Goal: Register for event/course

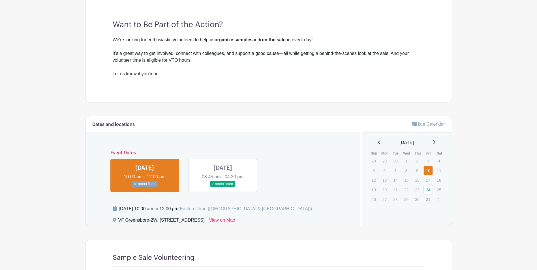
scroll to position [170, 0]
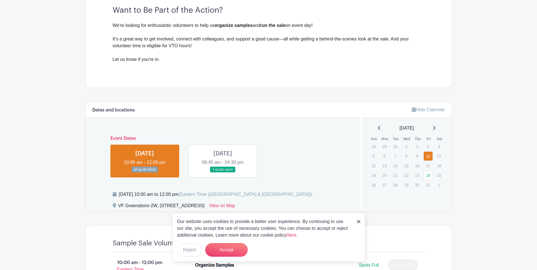
click at [223, 173] on link at bounding box center [223, 173] width 0 height 0
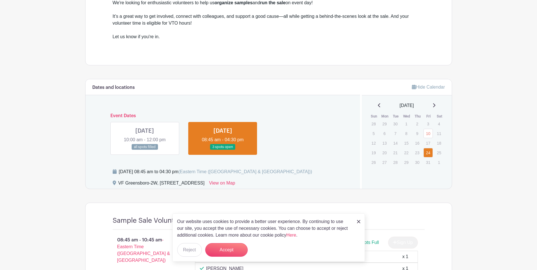
scroll to position [283, 0]
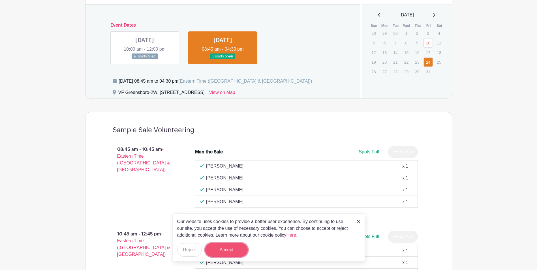
click at [239, 249] on button "Accept" at bounding box center [226, 250] width 43 height 14
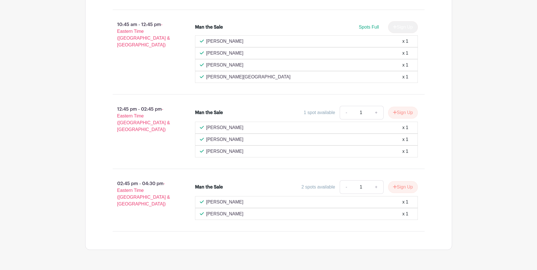
scroll to position [508, 0]
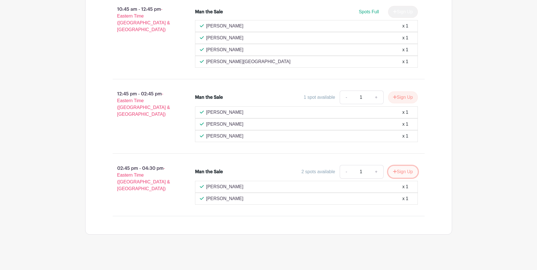
click at [406, 171] on button "Sign Up" at bounding box center [403, 172] width 30 height 12
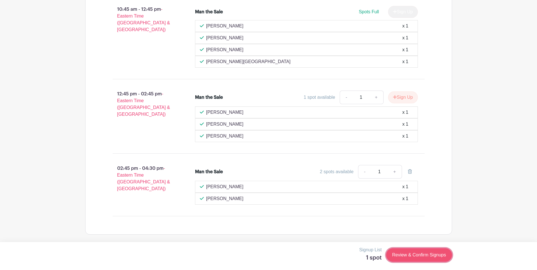
click at [423, 252] on link "Review & Confirm Signups" at bounding box center [419, 255] width 66 height 14
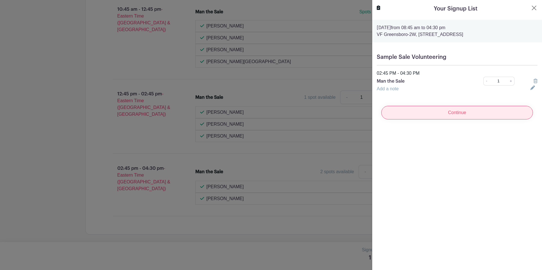
click at [448, 111] on input "Continue" at bounding box center [457, 113] width 152 height 14
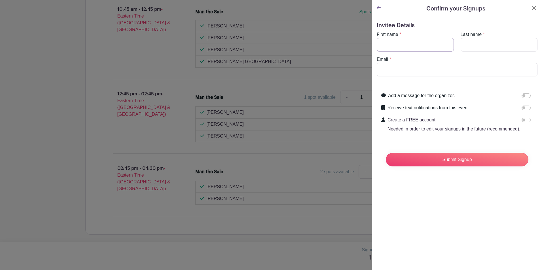
click at [396, 42] on input "First name" at bounding box center [415, 45] width 77 height 14
type input "Sandy"
type input "Shapcott"
type input "sandy_shapcott@vfc.com"
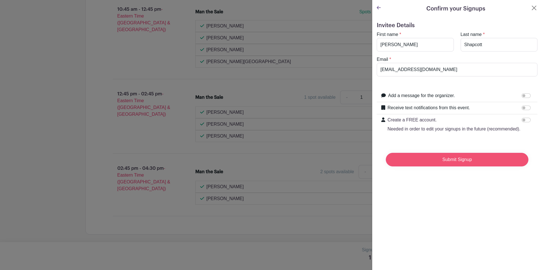
click at [450, 165] on input "Submit Signup" at bounding box center [457, 160] width 143 height 14
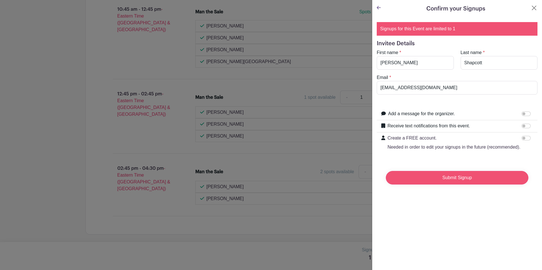
click at [449, 183] on input "Submit Signup" at bounding box center [457, 178] width 143 height 14
click at [389, 28] on div "Signups for this Event are limited to 1" at bounding box center [457, 29] width 161 height 14
click at [381, 8] on div "Confirm your Signups" at bounding box center [457, 9] width 161 height 9
click at [377, 6] on icon at bounding box center [379, 7] width 4 height 5
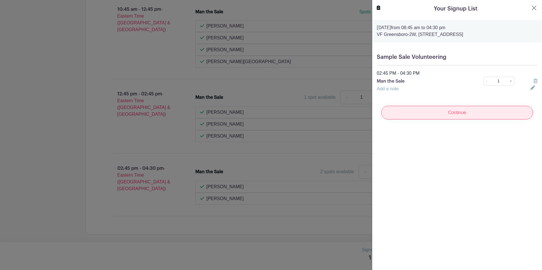
click at [456, 113] on input "Continue" at bounding box center [457, 113] width 152 height 14
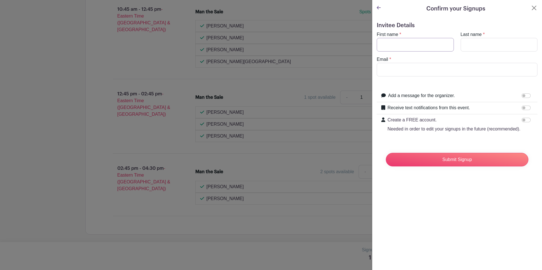
click at [407, 40] on input "First name" at bounding box center [415, 45] width 77 height 14
type input "Sandy"
type input "Shapcott"
type input "sandy_shapcott@vfc.com"
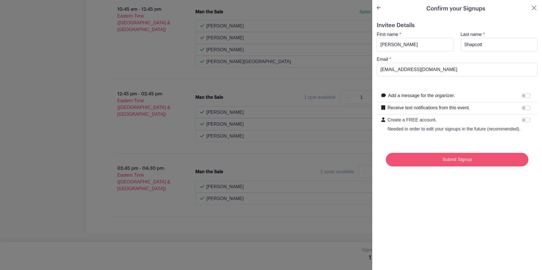
click at [460, 166] on input "Submit Signup" at bounding box center [457, 160] width 143 height 14
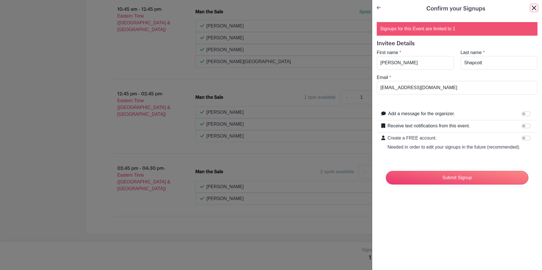
drag, startPoint x: 531, startPoint y: 8, endPoint x: 486, endPoint y: 52, distance: 63.3
click at [531, 7] on button "Close" at bounding box center [533, 8] width 7 height 7
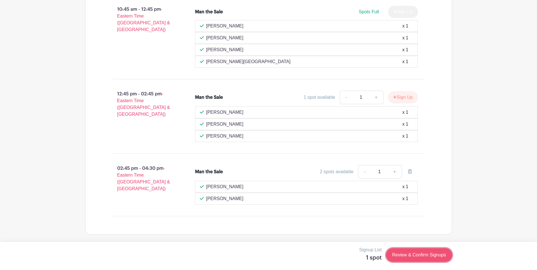
click at [416, 254] on link "Review & Confirm Signups" at bounding box center [419, 255] width 66 height 14
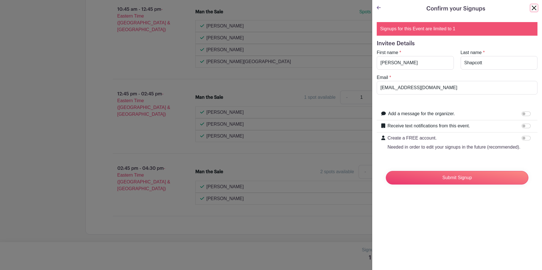
click at [530, 6] on button "Close" at bounding box center [533, 8] width 7 height 7
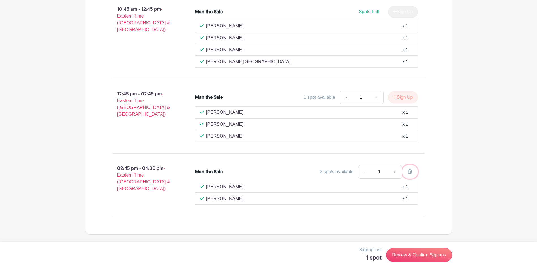
drag, startPoint x: 411, startPoint y: 172, endPoint x: 296, endPoint y: 24, distance: 187.1
click at [411, 171] on icon at bounding box center [410, 171] width 4 height 5
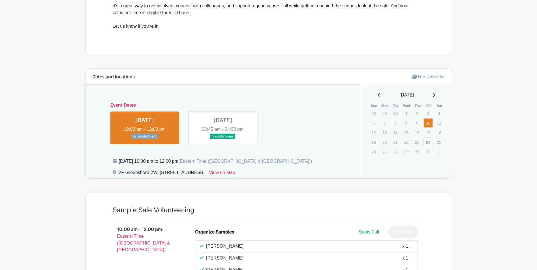
scroll to position [195, 0]
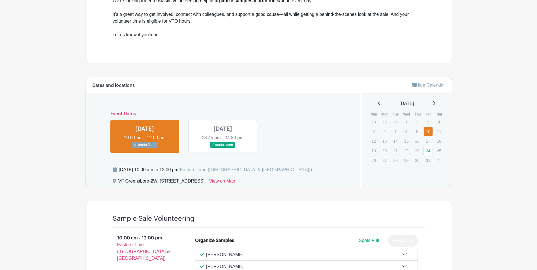
click at [223, 148] on link at bounding box center [223, 148] width 0 height 0
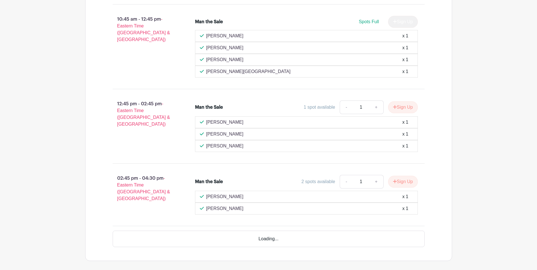
scroll to position [506, 0]
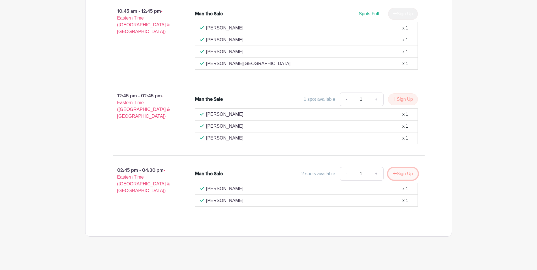
click at [405, 174] on button "Sign Up" at bounding box center [403, 174] width 30 height 12
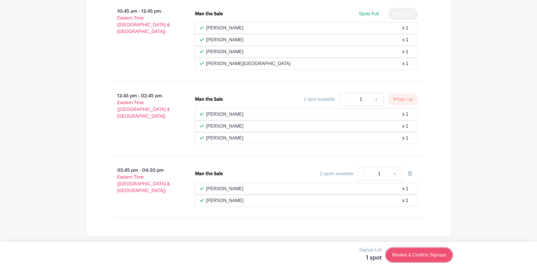
click at [406, 252] on link "Review & Confirm Signups" at bounding box center [419, 255] width 66 height 14
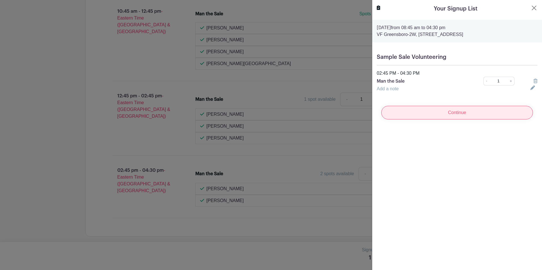
click at [456, 113] on input "Continue" at bounding box center [457, 113] width 152 height 14
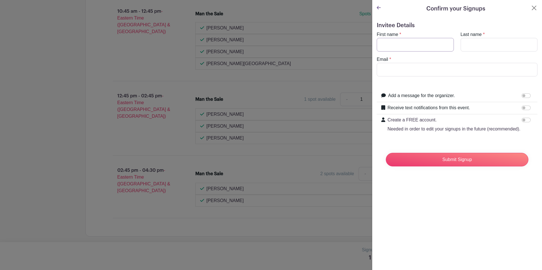
click at [407, 43] on input "First name" at bounding box center [415, 45] width 77 height 14
type input "Sandy"
type input "Shapcott"
type input "sandy_shapcott@vfc.com"
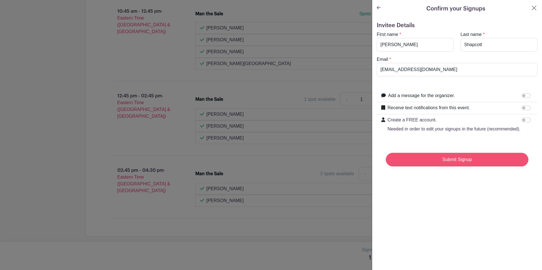
click at [452, 163] on input "Submit Signup" at bounding box center [457, 160] width 143 height 14
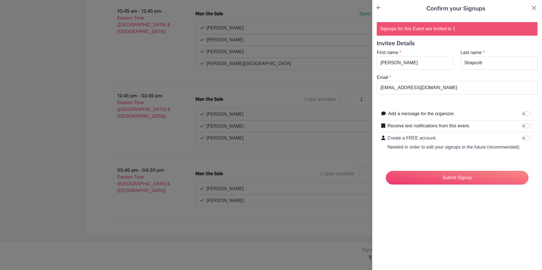
click at [379, 8] on icon at bounding box center [379, 7] width 4 height 3
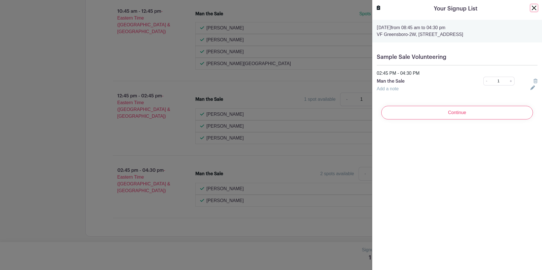
click at [530, 8] on button "Close" at bounding box center [533, 8] width 7 height 7
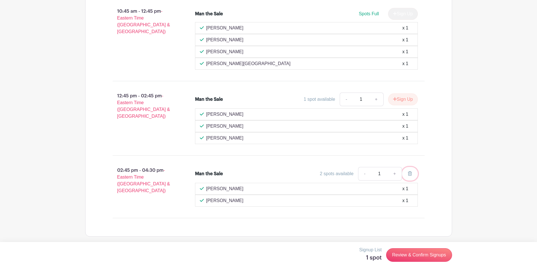
click at [411, 174] on icon at bounding box center [410, 173] width 4 height 5
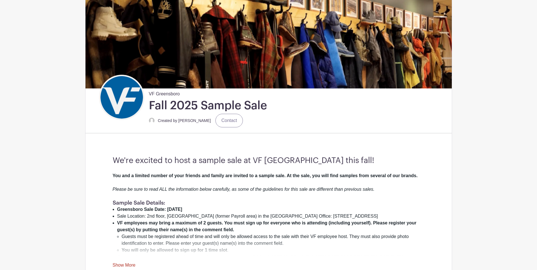
scroll to position [85, 0]
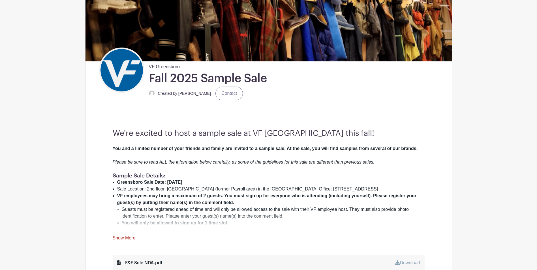
click at [127, 238] on link "Show More" at bounding box center [124, 239] width 23 height 7
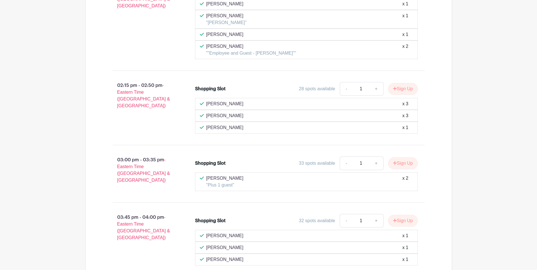
scroll to position [2843, 0]
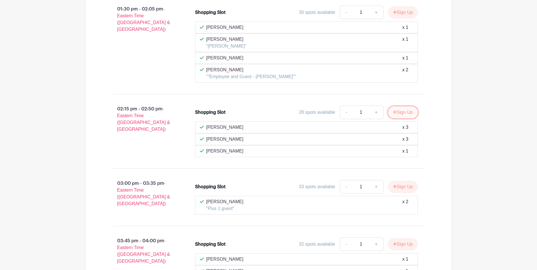
click at [398, 107] on button "Sign Up" at bounding box center [403, 113] width 30 height 12
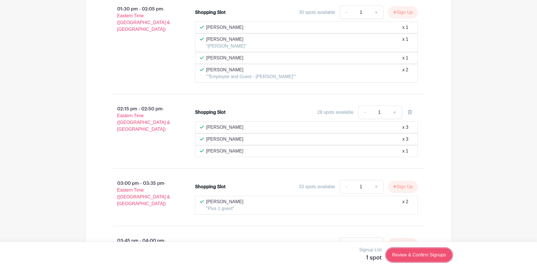
click at [420, 257] on link "Review & Confirm Signups" at bounding box center [419, 255] width 66 height 14
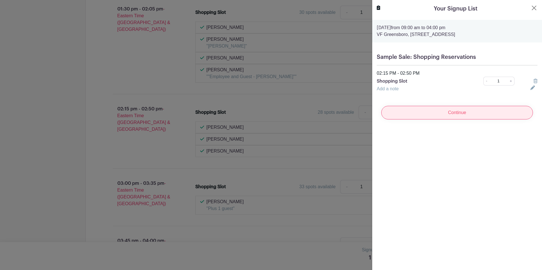
click at [451, 112] on input "Continue" at bounding box center [457, 113] width 152 height 14
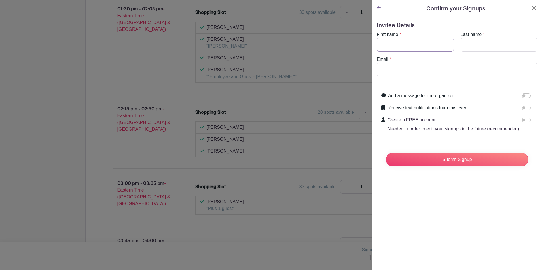
click at [397, 42] on input "First name" at bounding box center [415, 45] width 77 height 14
type input "Sandy"
type input "Shapcott"
type input "sandy_shapcott@vfc.com"
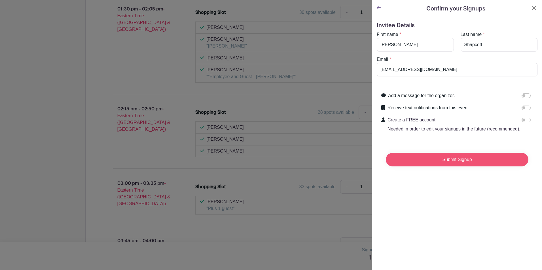
click at [444, 164] on input "Submit Signup" at bounding box center [457, 160] width 143 height 14
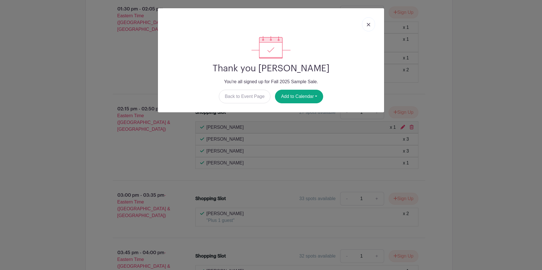
click at [367, 25] on img at bounding box center [368, 24] width 3 height 3
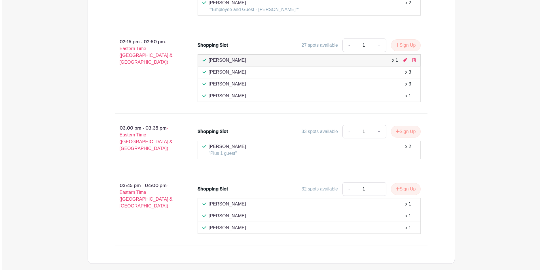
scroll to position [2932, 0]
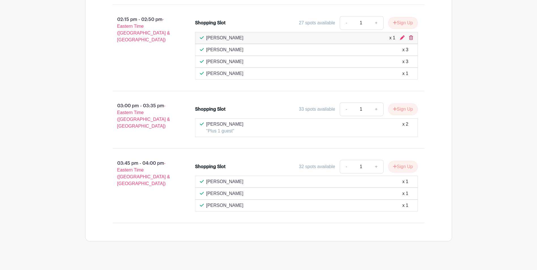
click at [412, 35] on icon at bounding box center [411, 37] width 4 height 5
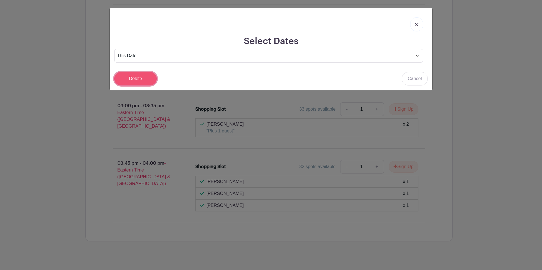
click at [131, 82] on input "Delete" at bounding box center [135, 79] width 43 height 14
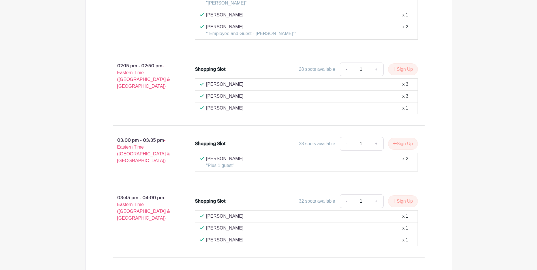
scroll to position [2896, 0]
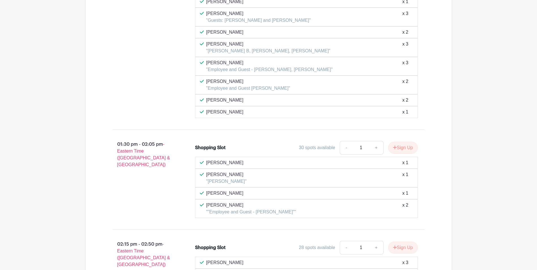
scroll to position [2207, 0]
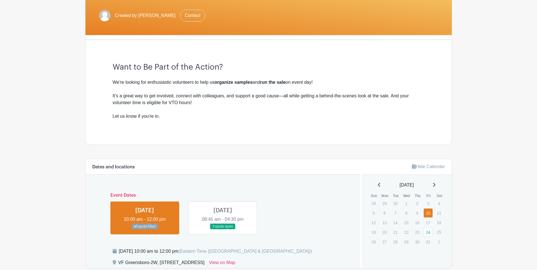
scroll to position [142, 0]
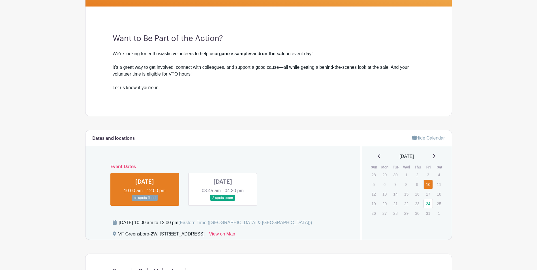
click at [223, 201] on link at bounding box center [223, 201] width 0 height 0
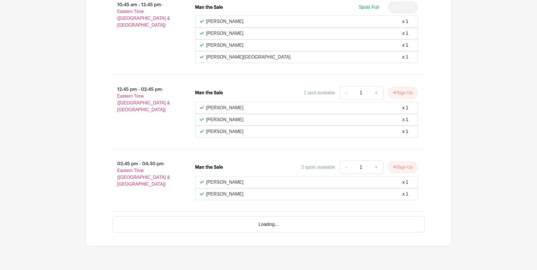
scroll to position [508, 0]
